Goal: Task Accomplishment & Management: Manage account settings

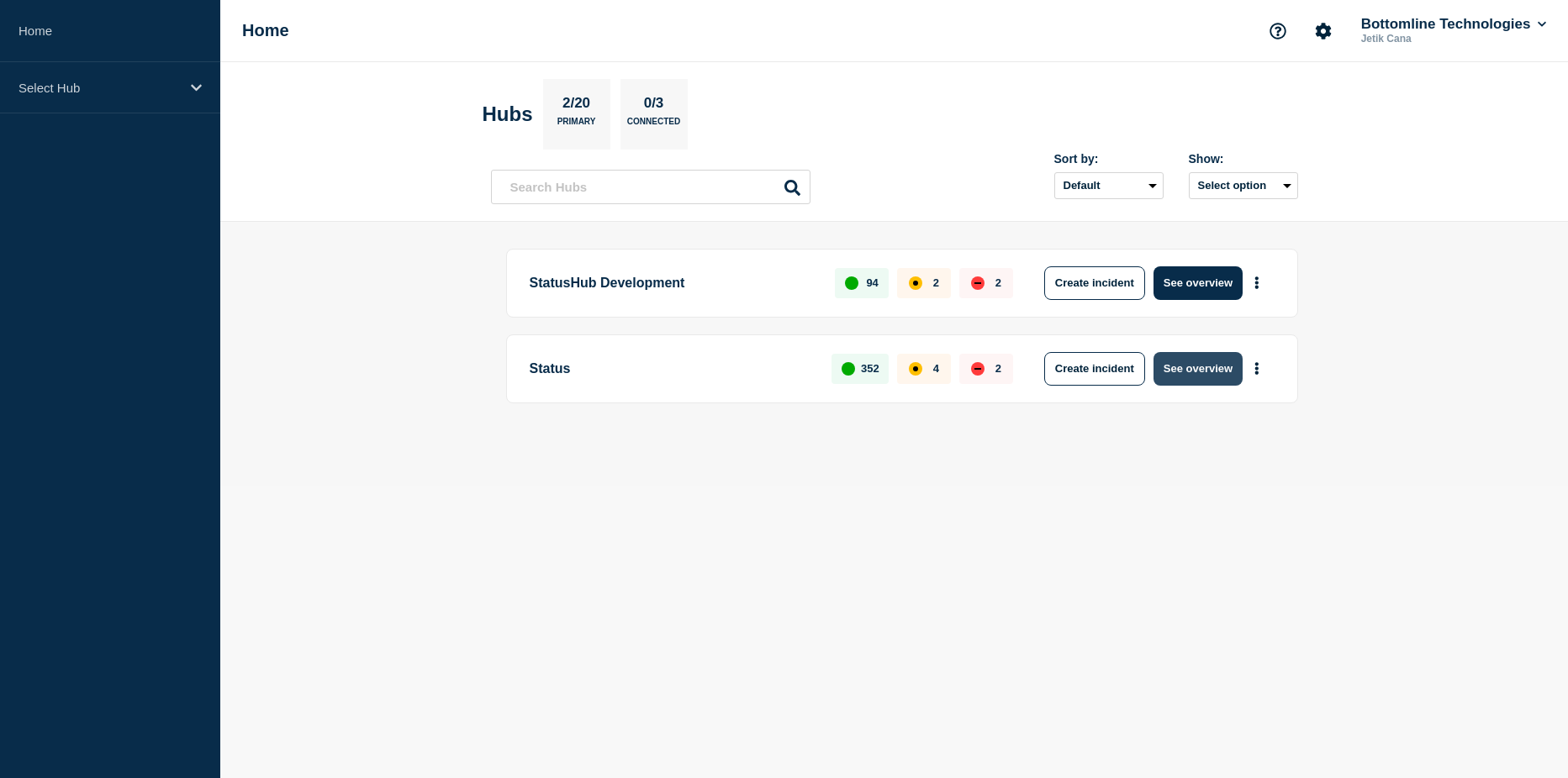
click at [1190, 363] on button "See overview" at bounding box center [1198, 369] width 89 height 34
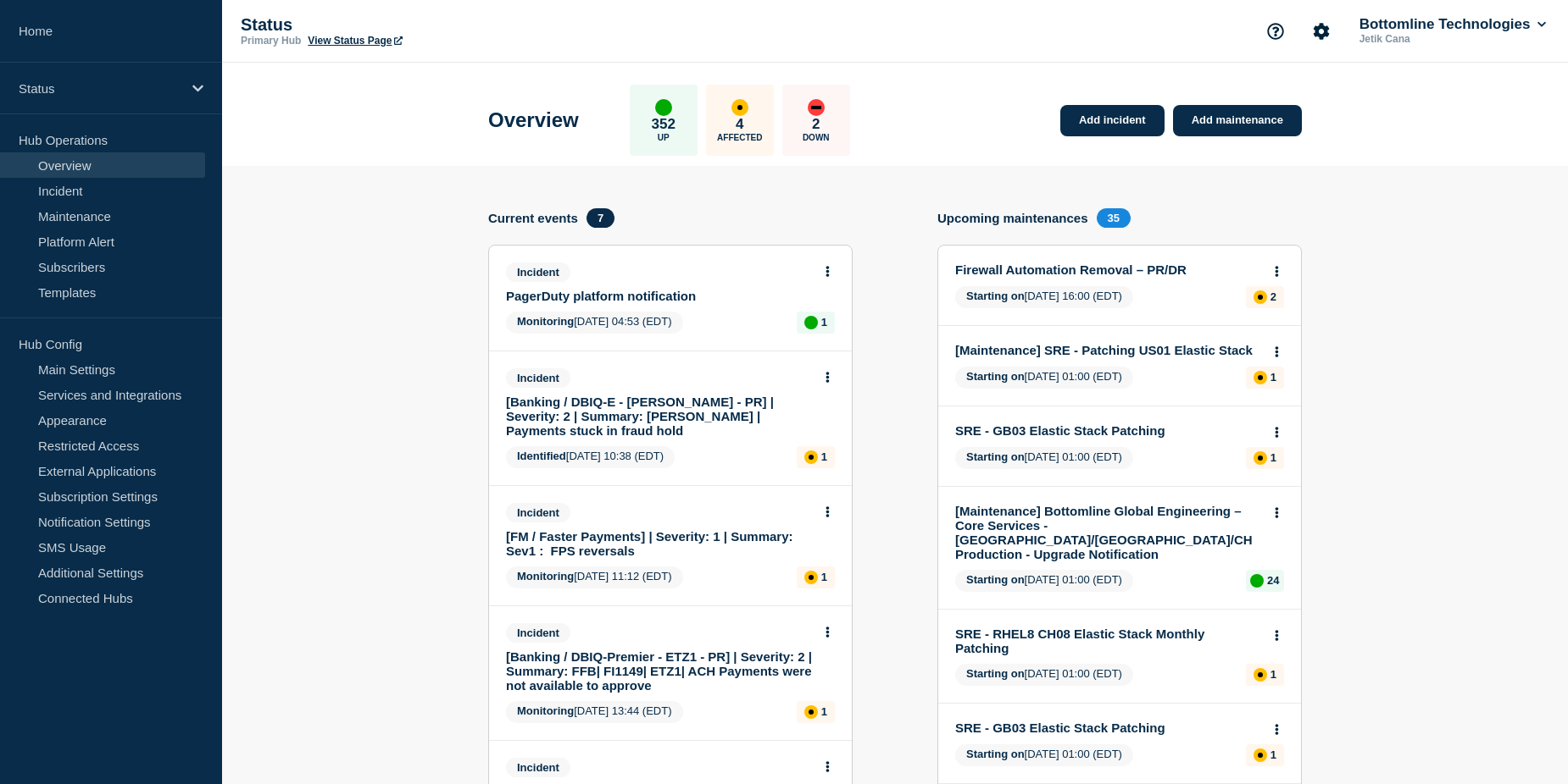
click at [646, 302] on link "PagerDuty platform notification" at bounding box center [659, 295] width 306 height 14
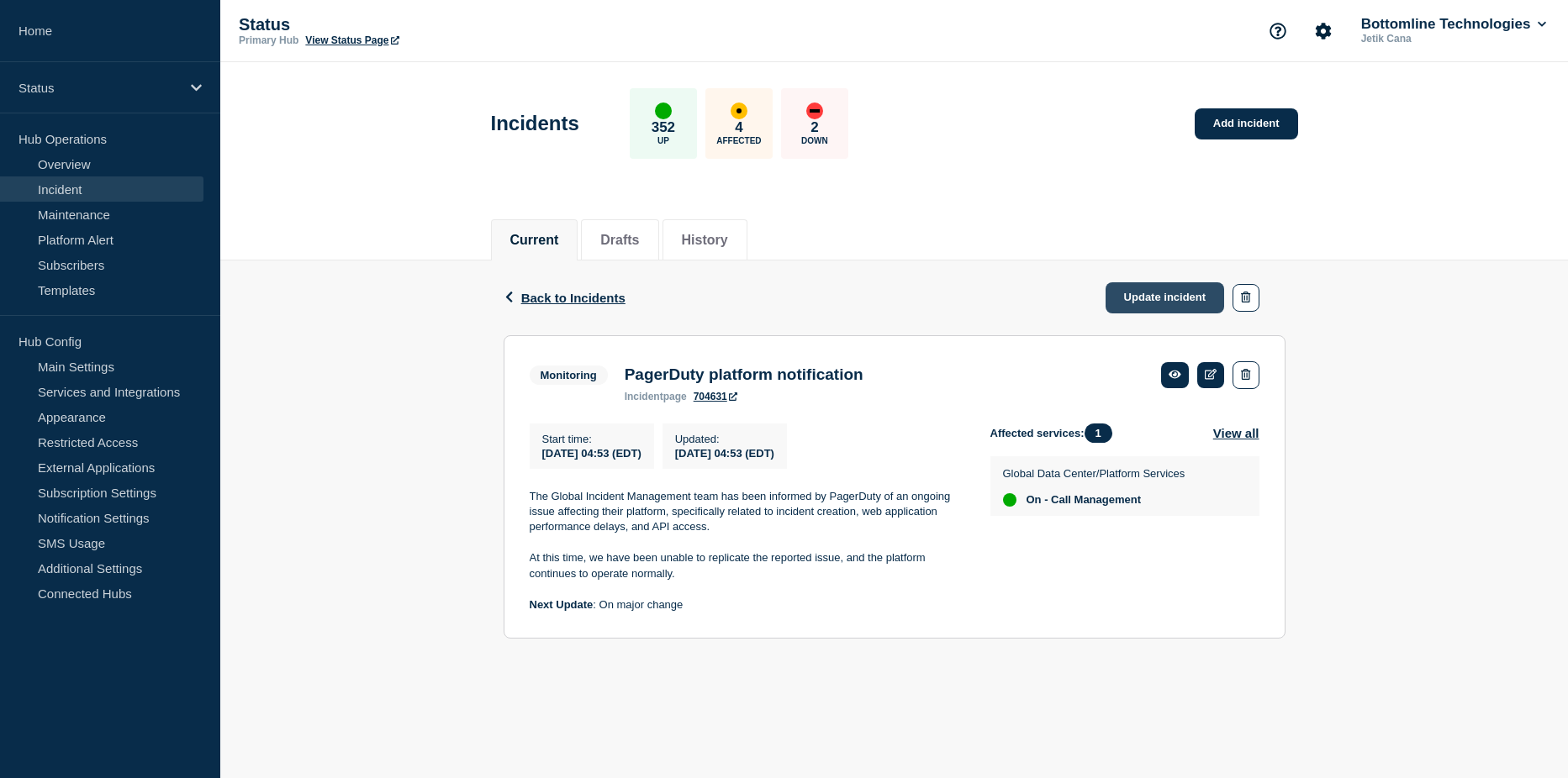
click at [1151, 294] on link "Update incident" at bounding box center [1165, 298] width 119 height 31
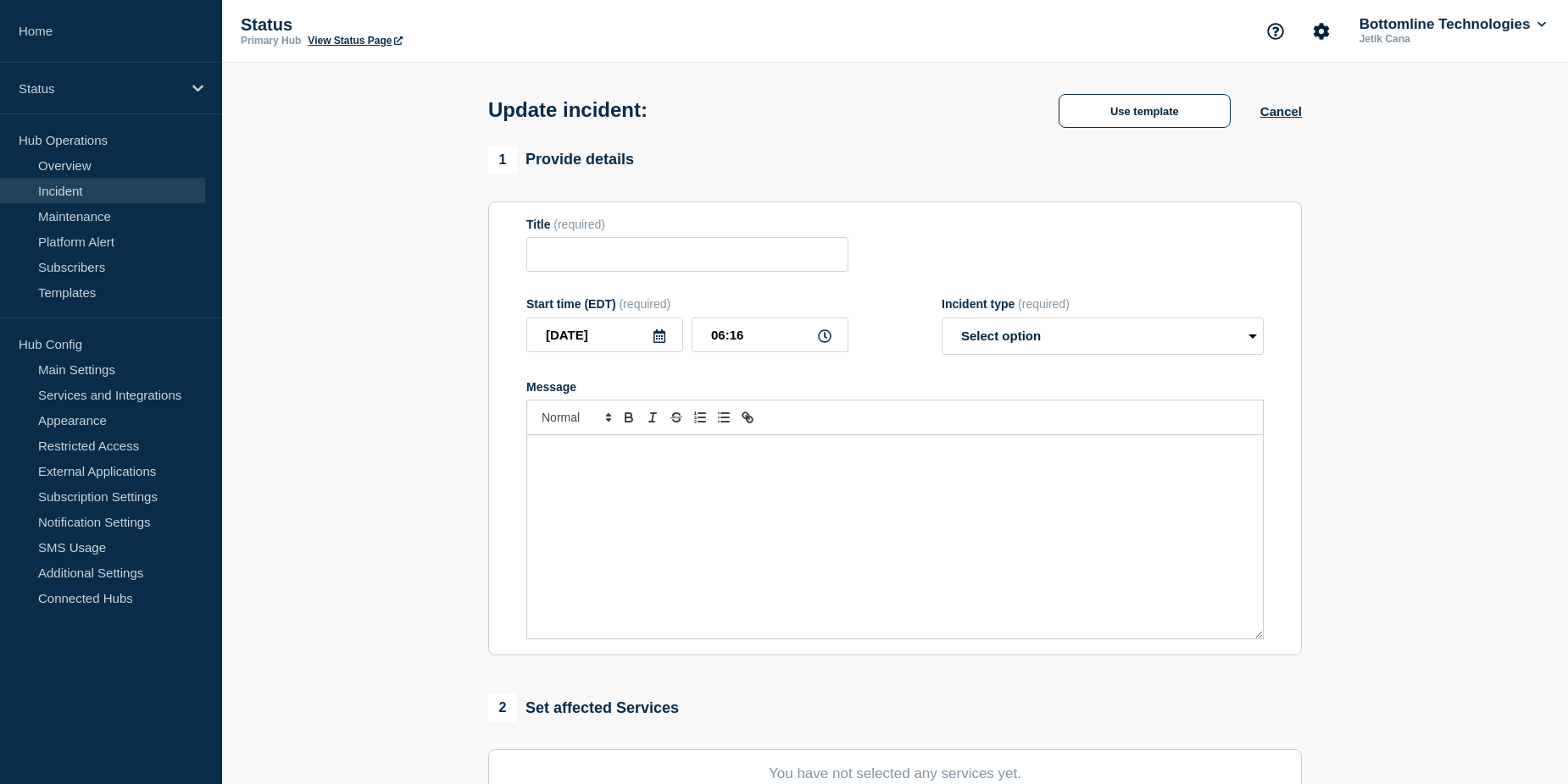
type input "PagerDuty platform notification"
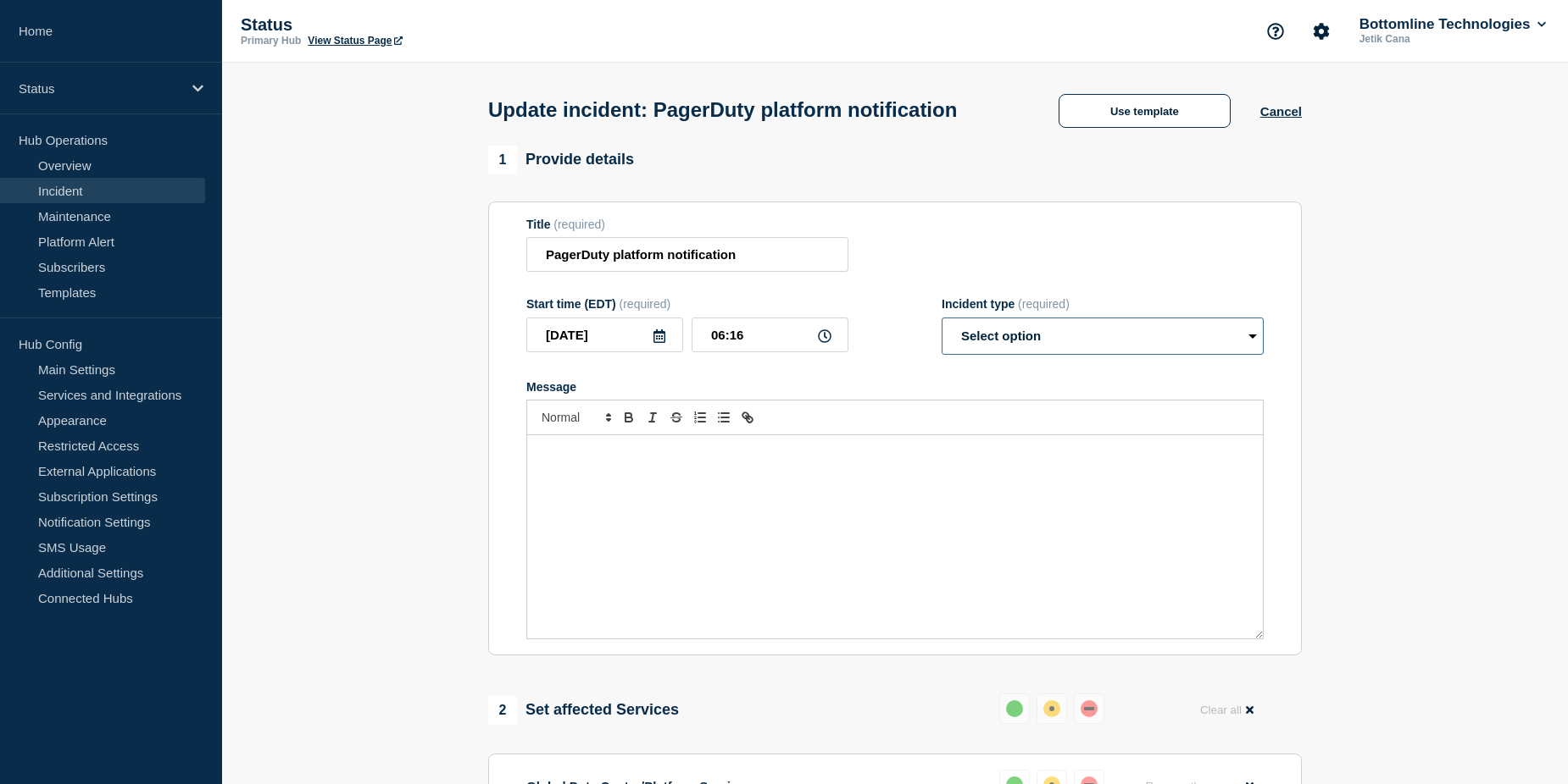
click at [1115, 355] on select "Select option Investigating Identified Monitoring Resolved" at bounding box center [1102, 337] width 322 height 38
select select "resolved"
click at [941, 349] on select "Select option Investigating Identified Monitoring Resolved" at bounding box center [1102, 337] width 322 height 38
click at [828, 460] on p "Message" at bounding box center [895, 453] width 710 height 15
click at [835, 498] on div "Message" at bounding box center [894, 536] width 735 height 203
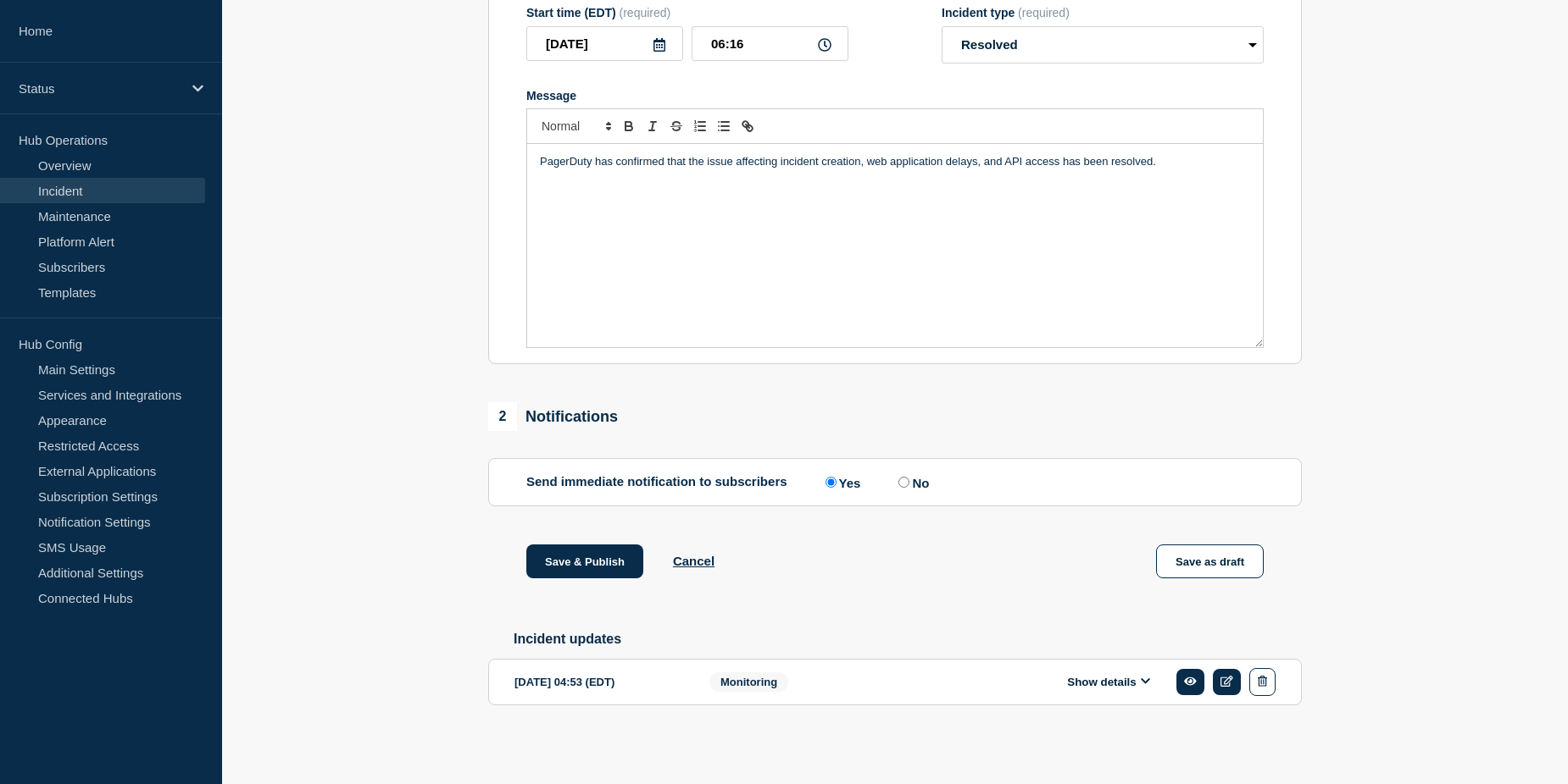
scroll to position [327, 0]
click at [1096, 684] on button "Show details" at bounding box center [1108, 682] width 93 height 14
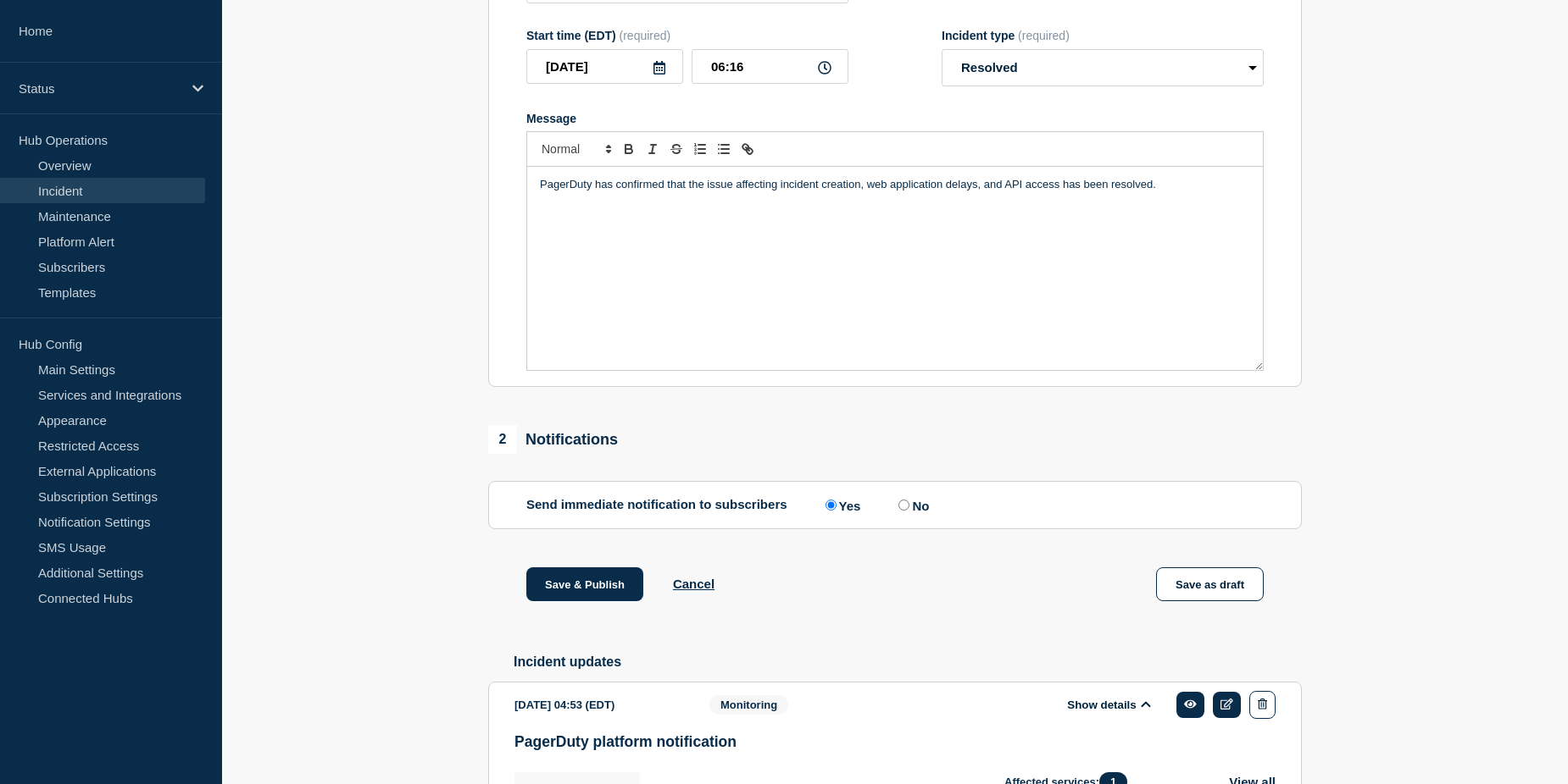
scroll to position [165, 0]
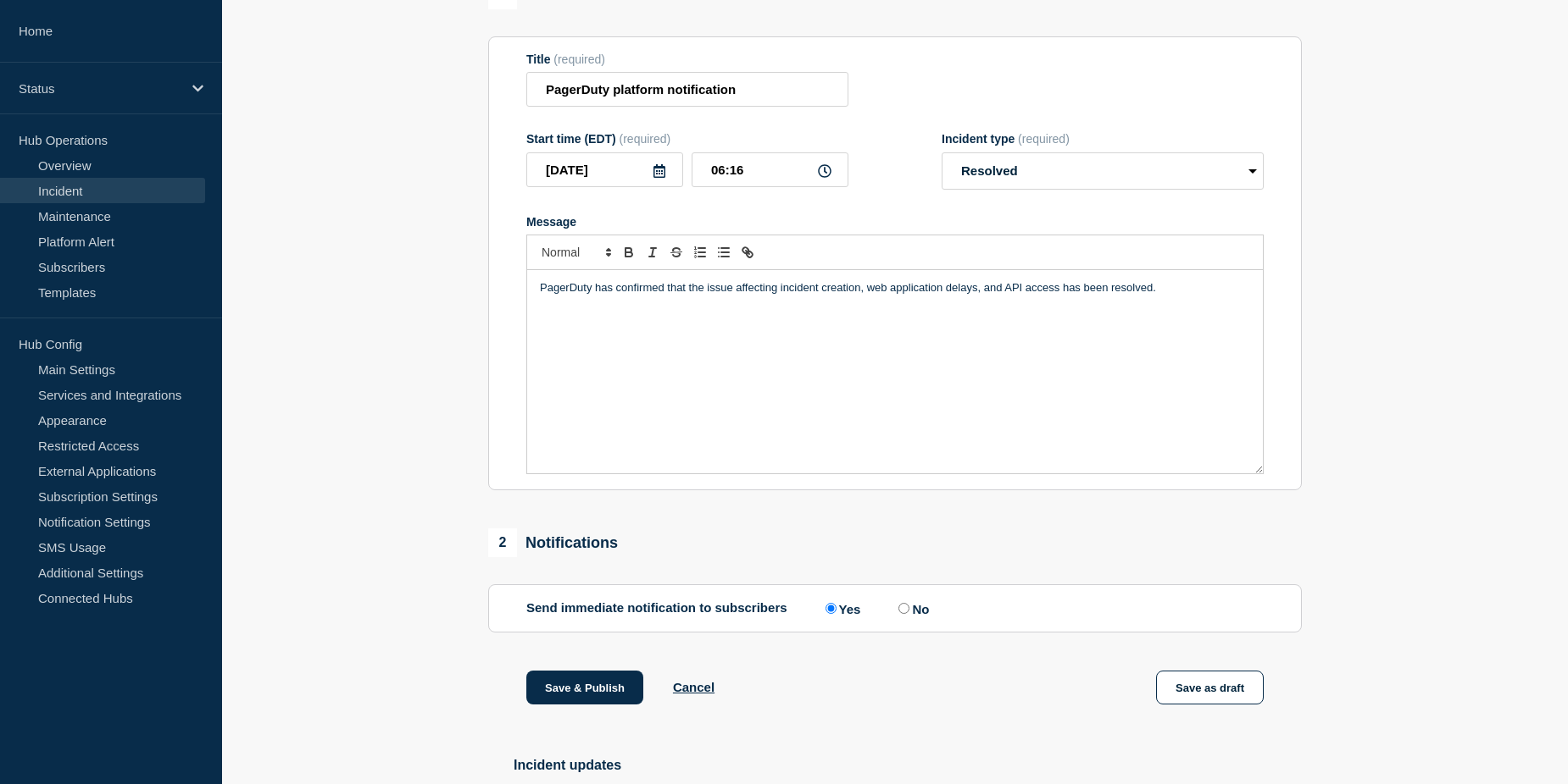
click at [780, 295] on p "PagerDuty has confirmed that the issue affecting incident creation, web applica…" at bounding box center [895, 288] width 710 height 15
click at [1073, 311] on p "PagerDuty has confirmed that the issue affecting their platform, specifically i…" at bounding box center [895, 295] width 710 height 31
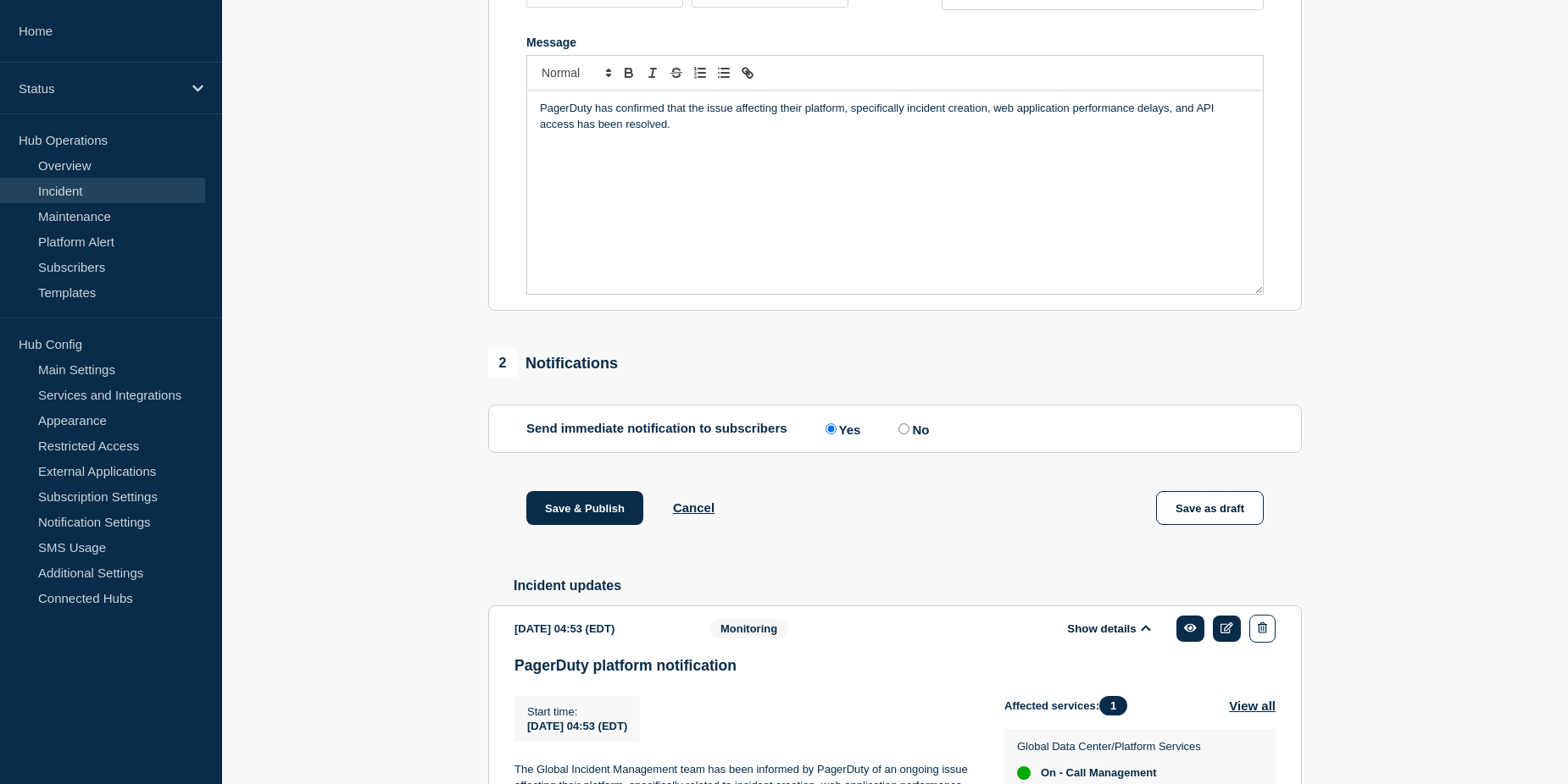
scroll to position [335, 0]
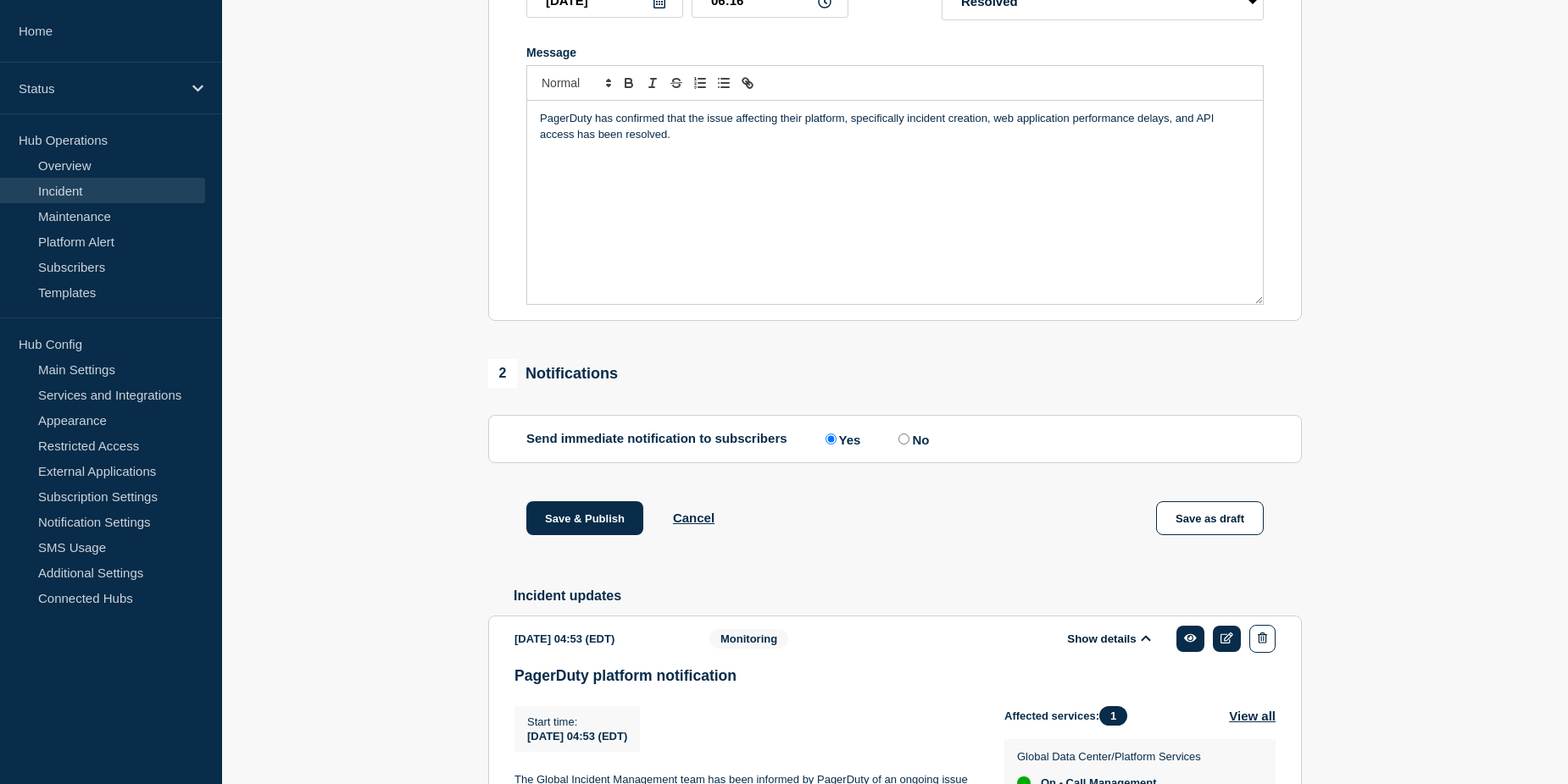
click at [906, 142] on p "PagerDuty has confirmed that the issue affecting their platform, specifically i…" at bounding box center [895, 126] width 710 height 31
click at [583, 535] on button "Save & Publish" at bounding box center [585, 518] width 117 height 34
